Goal: Find specific page/section: Find specific page/section

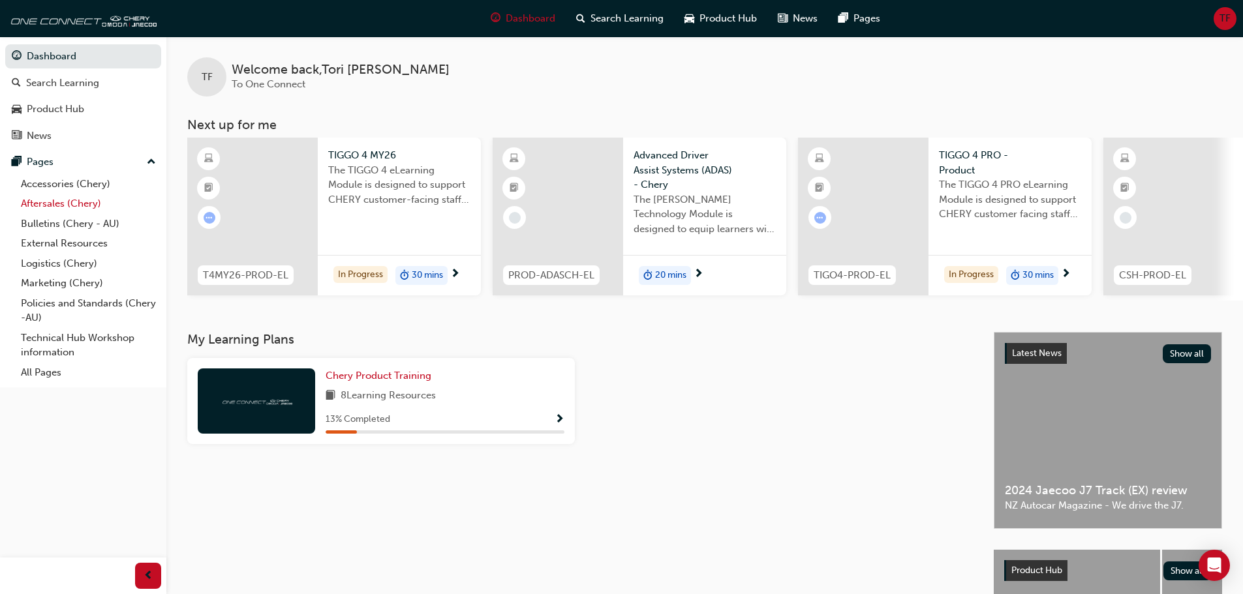
click at [82, 204] on link "Aftersales (Chery)" at bounding box center [88, 204] width 145 height 20
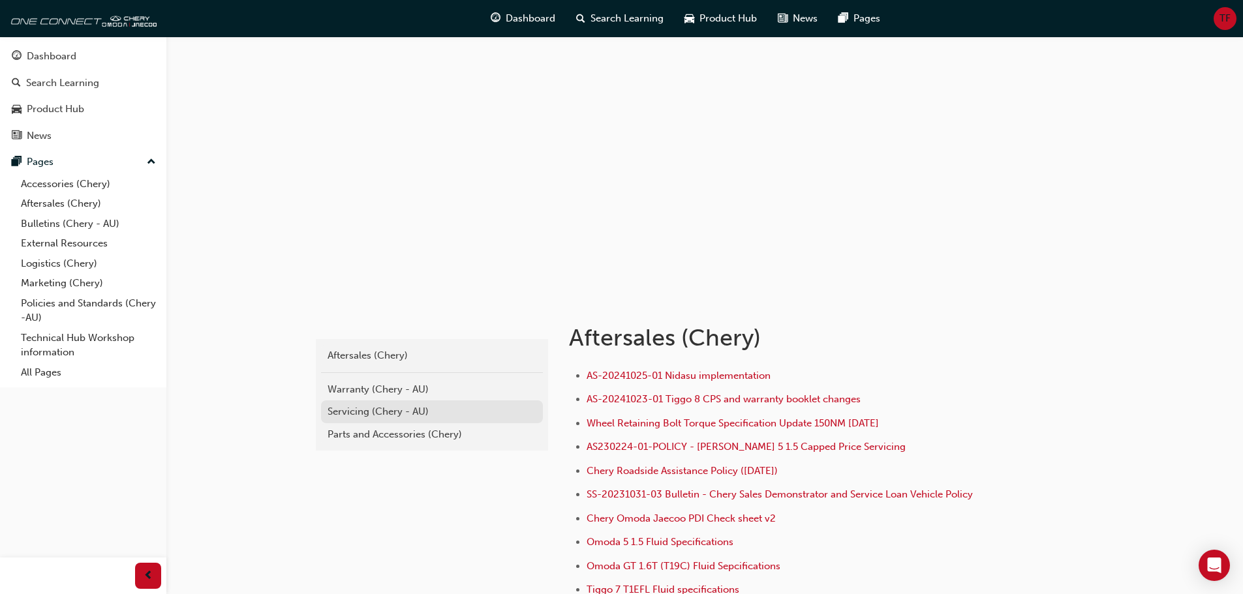
click at [417, 411] on div "Servicing (Chery - AU)" at bounding box center [432, 412] width 209 height 15
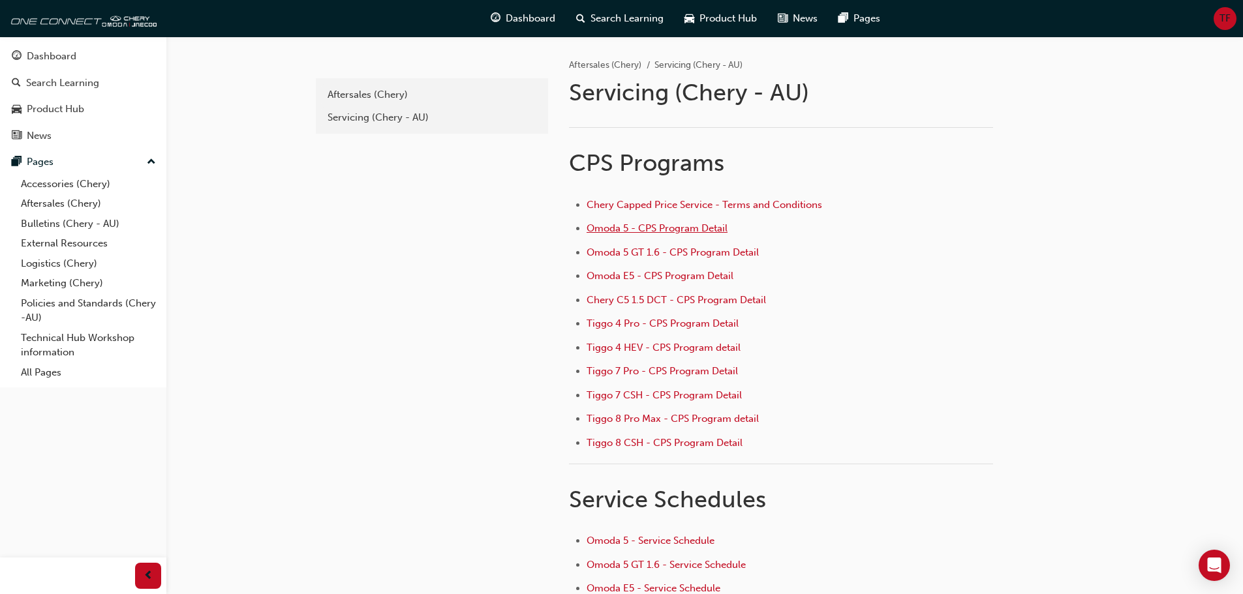
click at [672, 234] on span "Omoda 5 - CPS Program Detail" at bounding box center [657, 228] width 141 height 12
